Goal: Task Accomplishment & Management: Complete application form

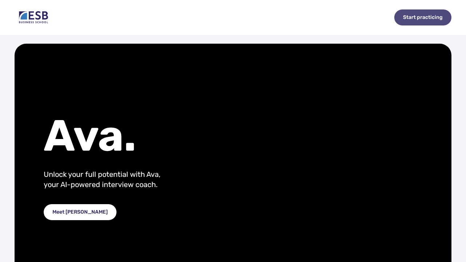
click at [417, 19] on div "Start practicing" at bounding box center [422, 17] width 57 height 16
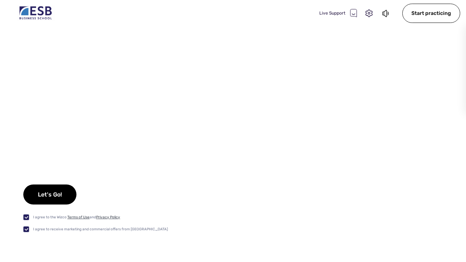
checkbox input "true"
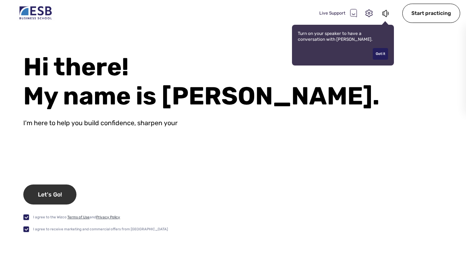
click at [62, 192] on div "Let's Go!" at bounding box center [49, 195] width 53 height 20
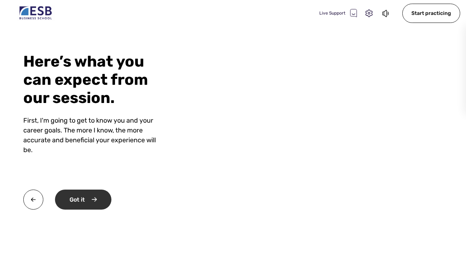
click at [96, 197] on div "Got it" at bounding box center [83, 200] width 56 height 20
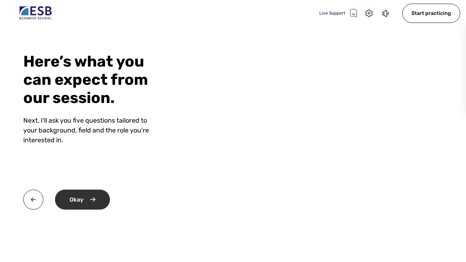
click at [96, 197] on div "Okay" at bounding box center [82, 200] width 55 height 20
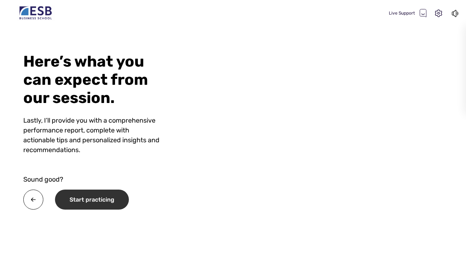
click at [104, 205] on div "Start practicing" at bounding box center [92, 200] width 74 height 20
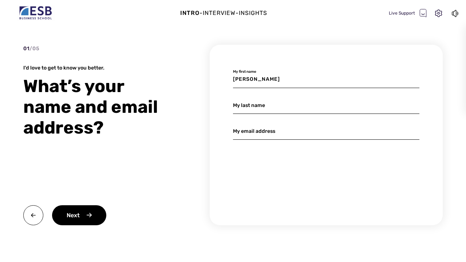
type input "Valerie"
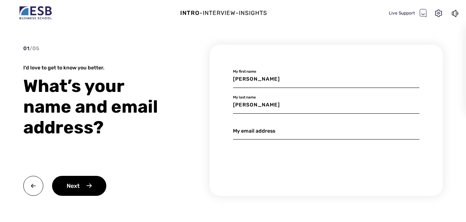
type input "Maier"
paste input "Valerie.Maier@Student.Reutlingen-University.DE"
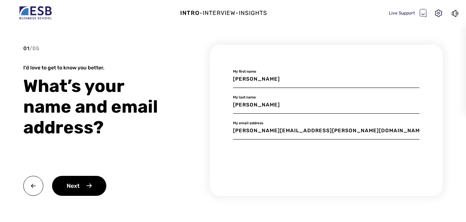
scroll to position [29, 0]
type input "Valerie.Maier@Student.Reutlingen-University.DE"
click at [79, 190] on div "Next" at bounding box center [79, 186] width 54 height 20
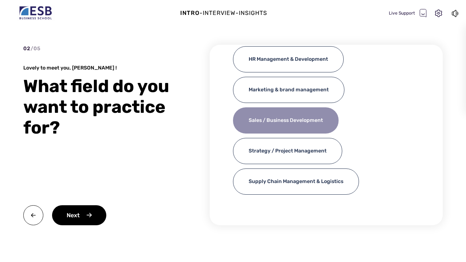
scroll to position [55, 0]
click at [300, 122] on div "Sales / Business Development" at bounding box center [286, 120] width 106 height 26
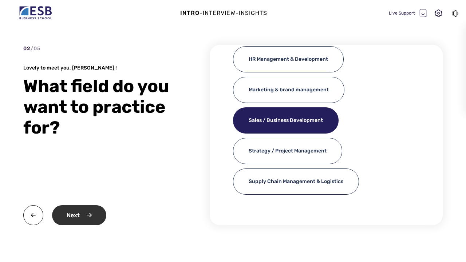
click at [74, 219] on div "Next" at bounding box center [79, 215] width 54 height 20
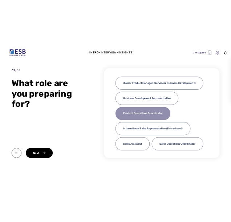
scroll to position [0, 0]
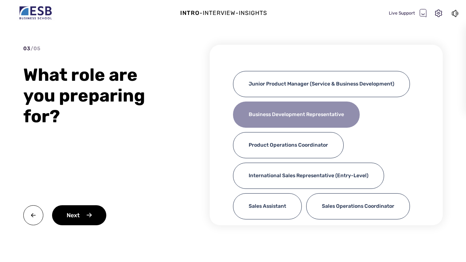
click at [317, 108] on div "Business Development Representative" at bounding box center [296, 115] width 127 height 26
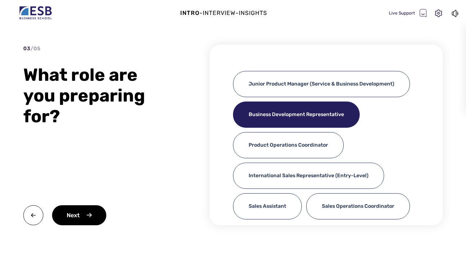
click at [107, 216] on div "Next" at bounding box center [99, 215] width 153 height 20
click at [91, 214] on div "Next" at bounding box center [79, 215] width 54 height 20
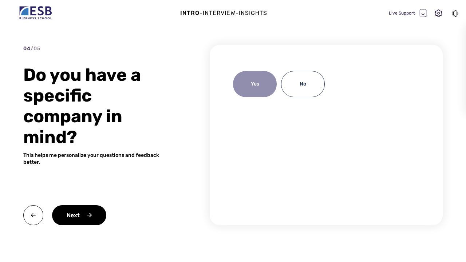
click at [253, 88] on div "Yes" at bounding box center [255, 84] width 44 height 26
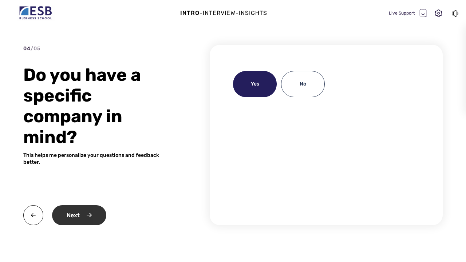
click at [94, 213] on div "Next" at bounding box center [79, 215] width 54 height 20
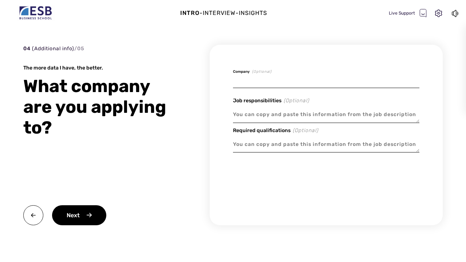
click at [280, 84] on input at bounding box center [326, 79] width 186 height 17
type textarea "x"
type input "B"
type textarea "x"
type input "Bo"
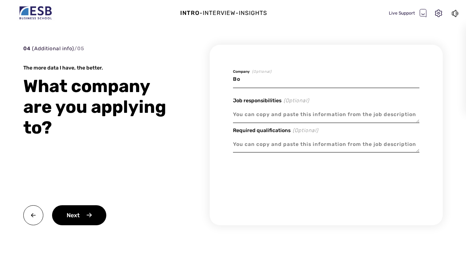
type textarea "x"
type input "Bos"
type textarea "x"
type input "Bosc"
type textarea "x"
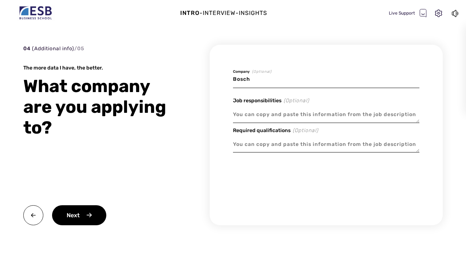
type input "Bosch"
click at [284, 112] on textarea at bounding box center [326, 114] width 186 height 17
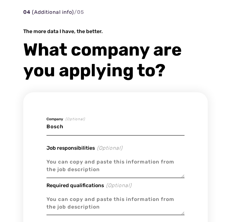
scroll to position [40, 0]
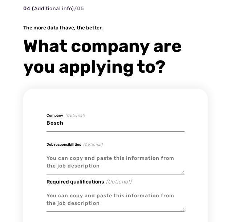
paste textarea "Conducting in-depth market analyses to evaluate growth potential and trends in …"
type textarea "x"
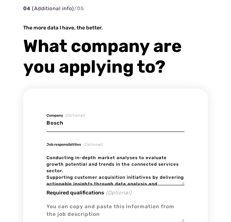
scroll to position [0, 0]
type textarea "Conducting in-depth market analyses to evaluate growth potential and trends in …"
click at [43, 157] on div "Bosch Company (Optional) Job responsibilities (Optional) Conducting in-depth ma…" at bounding box center [115, 181] width 185 height 184
click at [47, 158] on textarea "Conducting in-depth market analyses to evaluate growth potential and trends in …" at bounding box center [116, 167] width 138 height 35
type textarea "x"
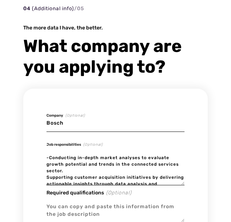
type textarea "-Conducting in-depth market analyses to evaluate growth potential and trends in…"
click at [46, 174] on div "Bosch Company (Optional) Job responsibilities (Optional) -Conducting in-depth m…" at bounding box center [115, 181] width 185 height 184
click at [48, 176] on textarea "-Conducting in-depth market analyses to evaluate growth potential and trends in…" at bounding box center [116, 167] width 138 height 35
type textarea "x"
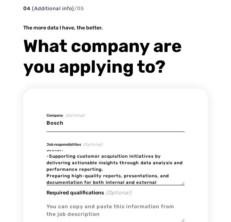
scroll to position [26, 0]
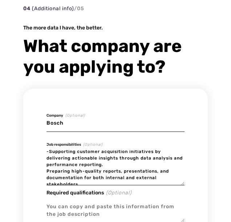
type textarea "-Conducting in-depth market analyses to evaluate growth potential and trends in…"
click at [45, 170] on div "Bosch Company (Optional) Job responsibilities (Optional) -Conducting in-depth m…" at bounding box center [115, 181] width 185 height 184
click at [46, 170] on div "Bosch Company (Optional) Job responsibilities (Optional) -Conducting in-depth m…" at bounding box center [115, 181] width 185 height 184
click at [48, 170] on textarea "-Conducting in-depth market analyses to evaluate growth potential and trends in…" at bounding box center [116, 167] width 138 height 35
type textarea "x"
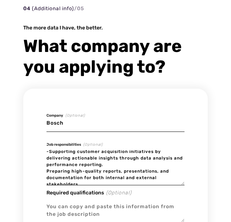
type textarea "-Conducting in-depth market analyses to evaluate growth potential and trends in…"
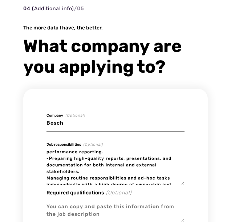
scroll to position [48, 0]
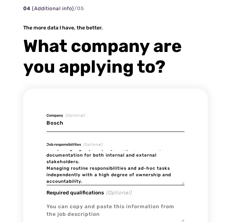
click at [47, 169] on textarea "-Conducting in-depth market analyses to evaluate growth potential and trends in…" at bounding box center [116, 167] width 138 height 35
type textarea "x"
type textarea "-Conducting in-depth market analyses to evaluate growth potential and trends in…"
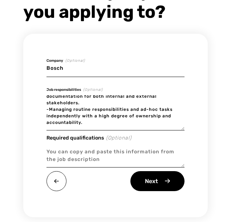
scroll to position [96, 0]
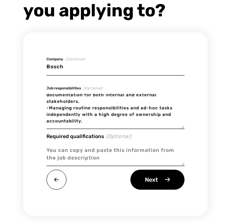
type textarea "x"
type textarea "-Conducting in-depth market analyses to evaluate growth potential and trends in…"
click at [79, 160] on textarea at bounding box center [116, 154] width 138 height 24
paste textarea "Great communication skills, team player, and independent thinker Open-minded, p…"
type textarea "x"
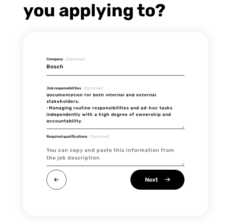
type textarea "Great communication skills, team player, and independent thinker Open-minded, p…"
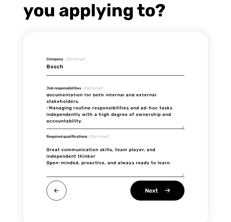
type textarea "x"
type textarea "Great communication skills, team player, and independent thinker Open-minded, p…"
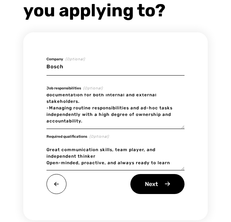
click at [47, 161] on textarea "Great communication skills, team player, and independent thinker Open-minded, p…" at bounding box center [116, 156] width 138 height 29
type textarea "x"
type textarea "Great communication skills, team player, and independent thinkerOpen-minded, pr…"
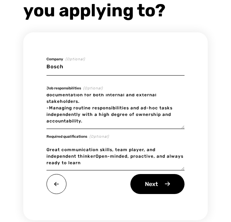
type textarea "x"
type textarea "Great communication skills, team player, and independent thinker,Open-minded, p…"
type textarea "x"
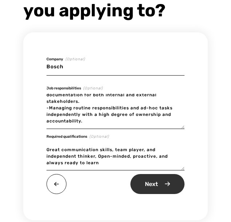
type textarea "Great communication skills, team player, and independent thinker, Open-minded, …"
click at [149, 182] on div "Next" at bounding box center [158, 184] width 54 height 20
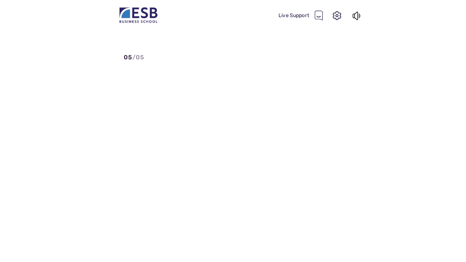
scroll to position [0, 0]
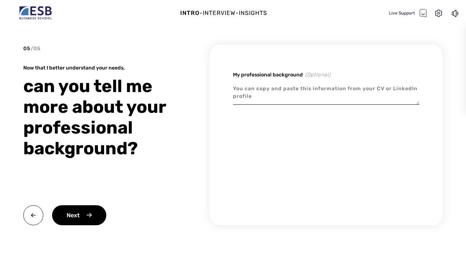
click at [272, 91] on textarea at bounding box center [326, 92] width 186 height 24
paste textarea "ESB BUSINESS SCHOOL Reutlingen, Germany B.Sc. in International Management Doubl…"
type textarea "x"
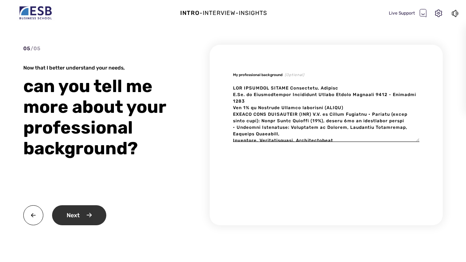
type textarea "ESB BUSINESS SCHOOL Reutlingen, Germany B.Sc. in International Management Doubl…"
type textarea "x"
click at [87, 216] on div "Next" at bounding box center [79, 215] width 54 height 20
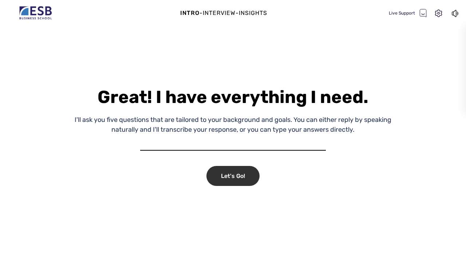
click at [240, 169] on div "Let's Go!" at bounding box center [232, 176] width 53 height 20
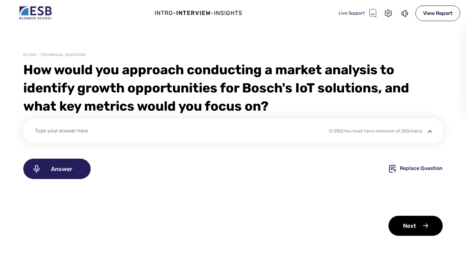
click at [242, 131] on div "Type your answer here" at bounding box center [177, 132] width 285 height 10
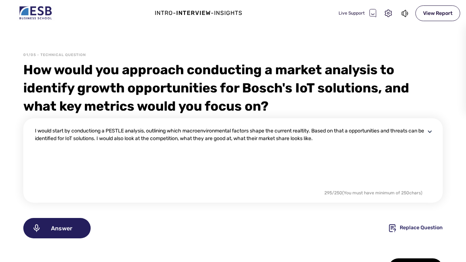
click at [255, 138] on textarea "I would start by conductiong a PESTLE analysis, outlining which macroenvironmen…" at bounding box center [230, 157] width 390 height 61
click at [357, 134] on textarea "I would start by conductiong a PESTLE analysis, outlining which macroenvironmen…" at bounding box center [230, 157] width 390 height 61
click at [261, 138] on textarea "I would start by conductiong a PESTLE analysis, outlining which macroenvironmen…" at bounding box center [230, 157] width 390 height 61
click at [358, 139] on textarea "I would start by conductiong a PESTLE analysis, outlining which macroenvironmen…" at bounding box center [230, 157] width 390 height 61
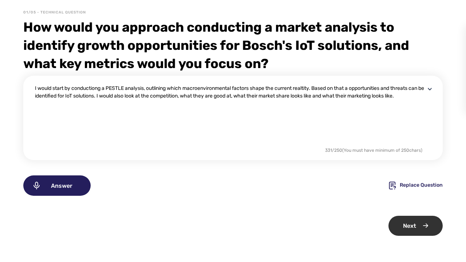
type textarea "I would start by conductiong a PESTLE analysis, outlining which macroenvironmen…"
click at [418, 222] on div "Next" at bounding box center [415, 226] width 54 height 20
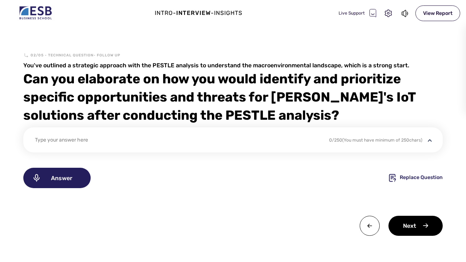
click at [181, 133] on div "Type your answer here 0 / 250 (You must have minimum of 250 chars)" at bounding box center [232, 139] width 419 height 25
click at [146, 136] on div "Type your answer here" at bounding box center [177, 141] width 285 height 10
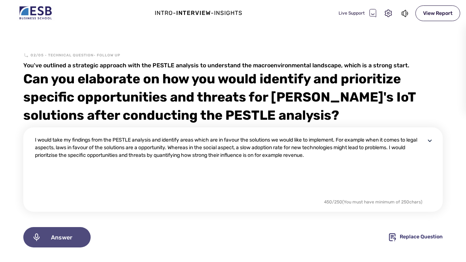
type textarea "I would take my findings from the PESTLE analysis and identify areas which are …"
click at [62, 222] on span "Answer" at bounding box center [61, 237] width 41 height 7
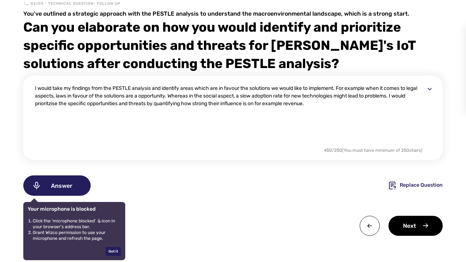
scroll to position [52, 0]
click at [407, 222] on div "Next" at bounding box center [415, 226] width 54 height 20
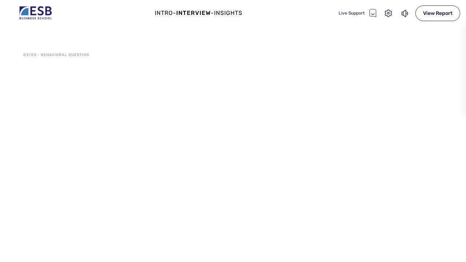
scroll to position [0, 0]
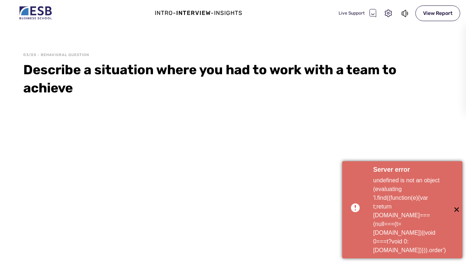
click at [456, 216] on span "✕" at bounding box center [456, 210] width 12 height 12
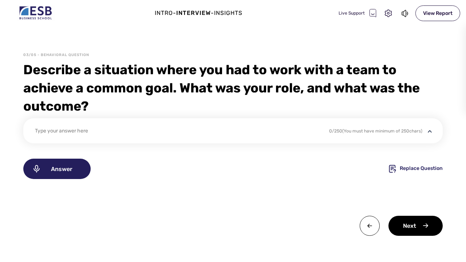
click at [145, 132] on div "Type your answer here" at bounding box center [177, 132] width 285 height 10
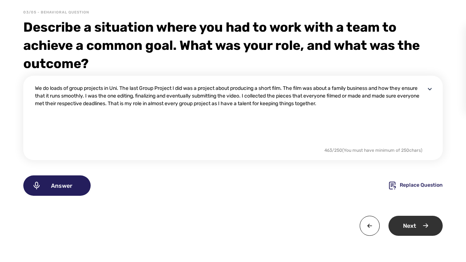
scroll to position [43, 0]
type textarea "We do loads of group projects in Uni. The last Group Project I did was a projec…"
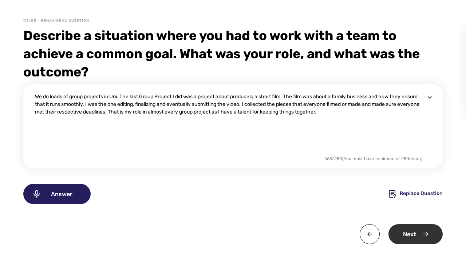
click at [408, 222] on div "Next" at bounding box center [415, 234] width 54 height 20
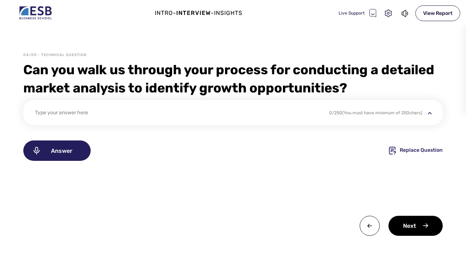
click at [150, 120] on div "Type your answer here" at bounding box center [234, 117] width 399 height 16
click at [136, 112] on div "Type your answer here" at bounding box center [177, 114] width 285 height 10
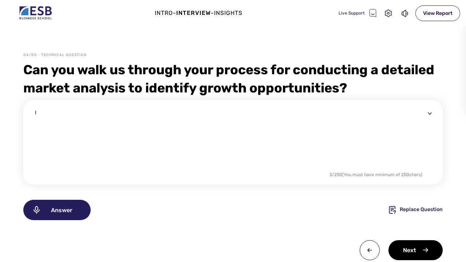
type textarea "I"
type textarea "O"
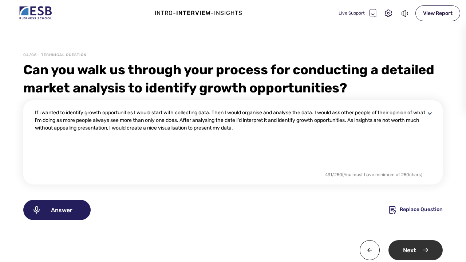
type textarea "If i wanted to identify growth opportunities I would start with collecting data…"
click at [414, 222] on div "Next" at bounding box center [415, 250] width 54 height 20
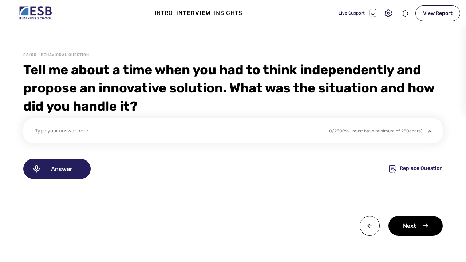
click at [142, 122] on div "Type your answer here 0 / 250 (You must have minimum of 250 chars)" at bounding box center [232, 130] width 419 height 25
click at [130, 135] on div "Type your answer here" at bounding box center [177, 132] width 285 height 10
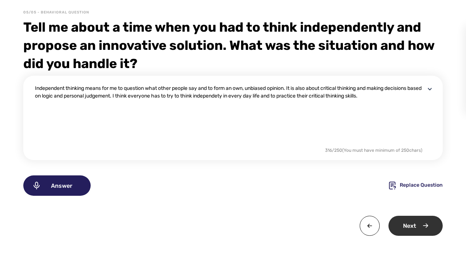
scroll to position [43, 0]
type textarea "Independent thinking means for me to question what other people say and to form…"
click at [429, 222] on div "Next" at bounding box center [415, 226] width 54 height 20
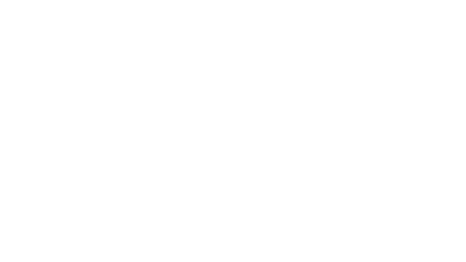
click at [179, 0] on html "x" at bounding box center [233, 0] width 466 height 0
click at [234, 0] on html "x" at bounding box center [233, 0] width 466 height 0
click at [402, 0] on html at bounding box center [233, 0] width 466 height 0
click at [310, 0] on html at bounding box center [233, 0] width 466 height 0
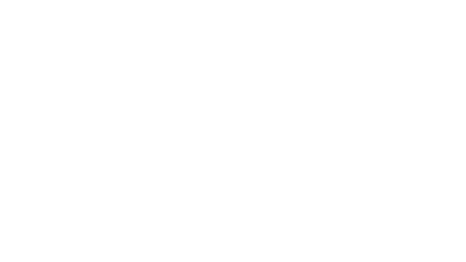
click at [437, 0] on html at bounding box center [233, 0] width 466 height 0
